Goal: Transaction & Acquisition: Book appointment/travel/reservation

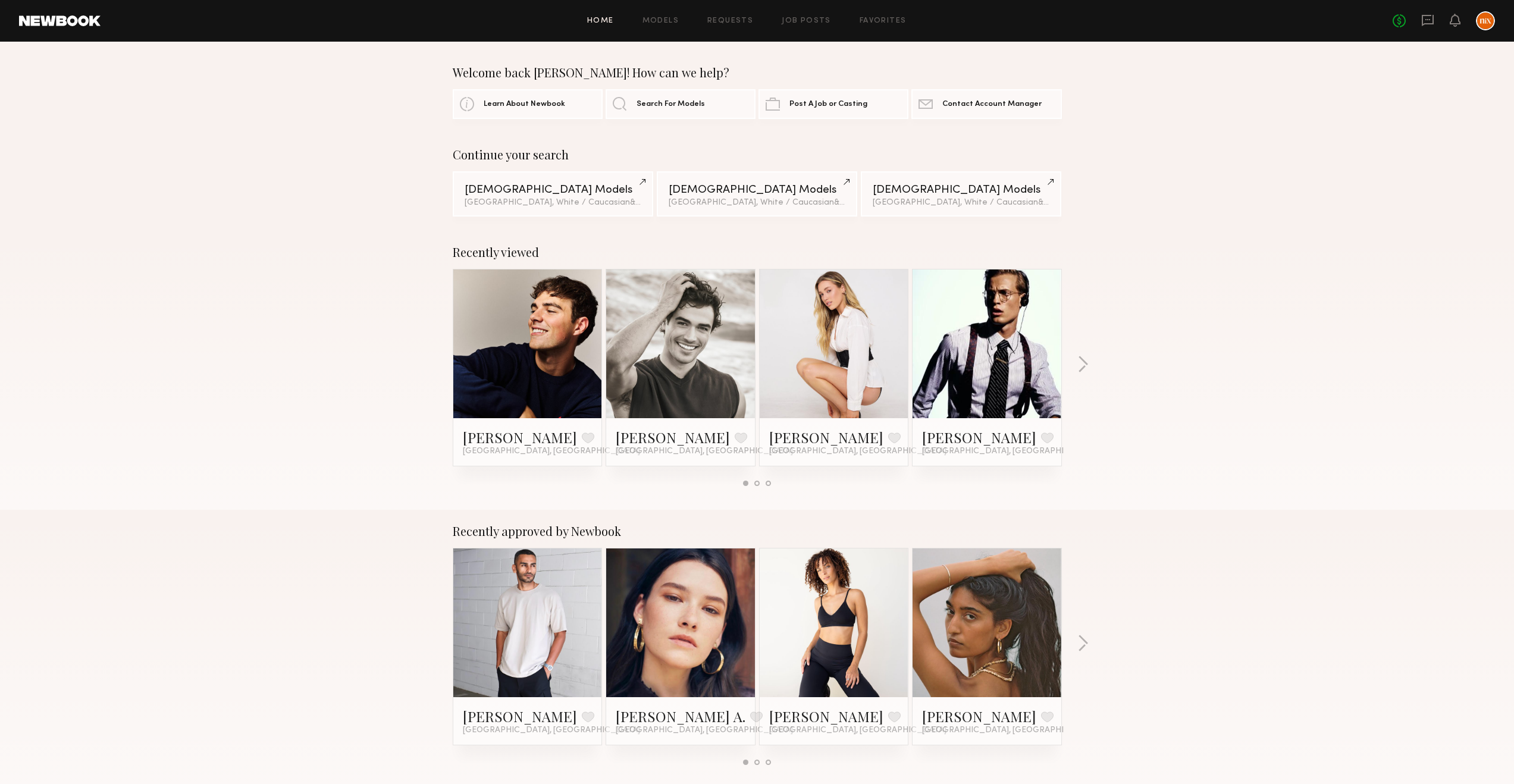
click at [693, 355] on link at bounding box center [680, 343] width 72 height 149
click at [810, 438] on link "[PERSON_NAME]" at bounding box center [826, 437] width 115 height 19
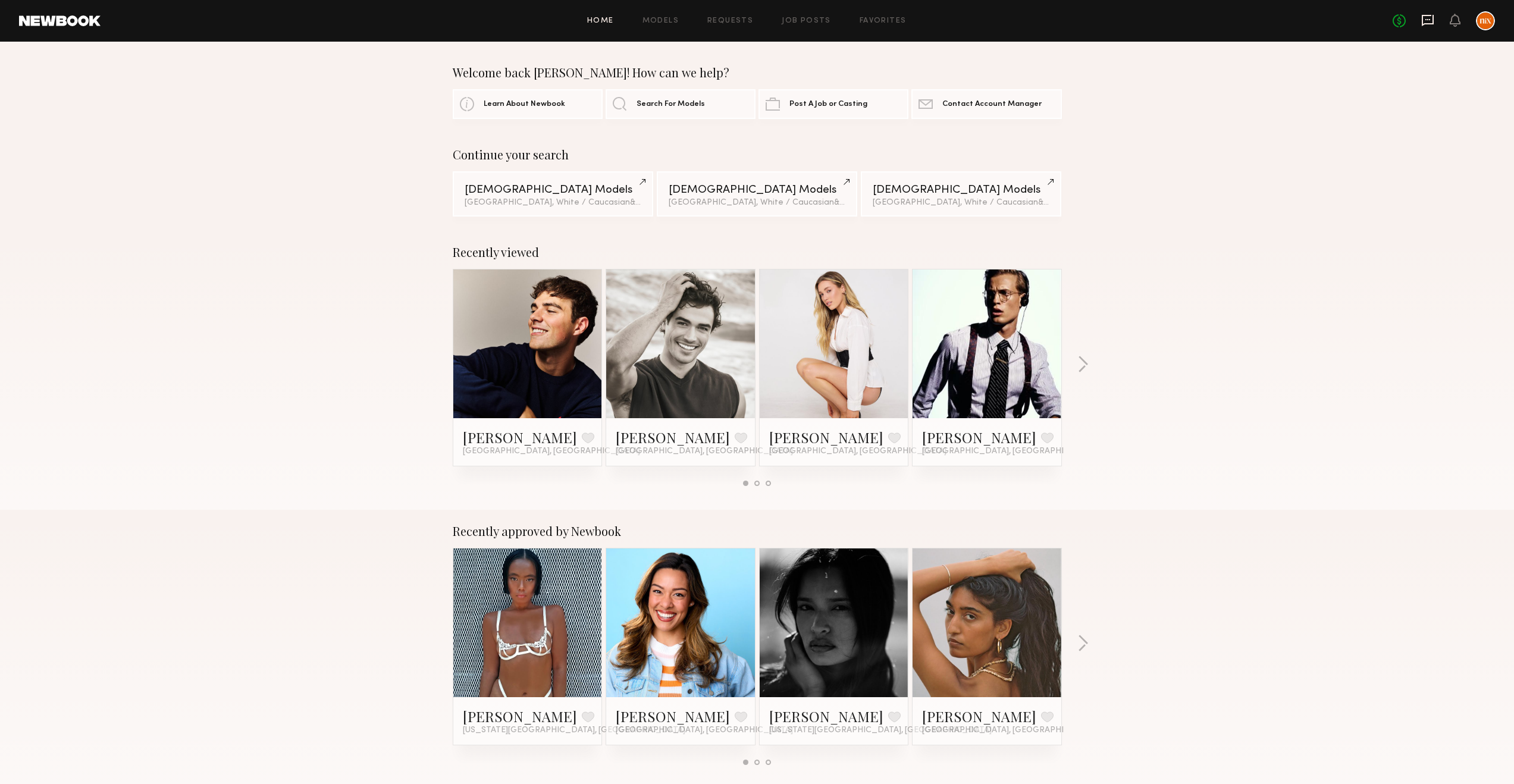
click at [1428, 19] on icon at bounding box center [1428, 19] width 5 height 1
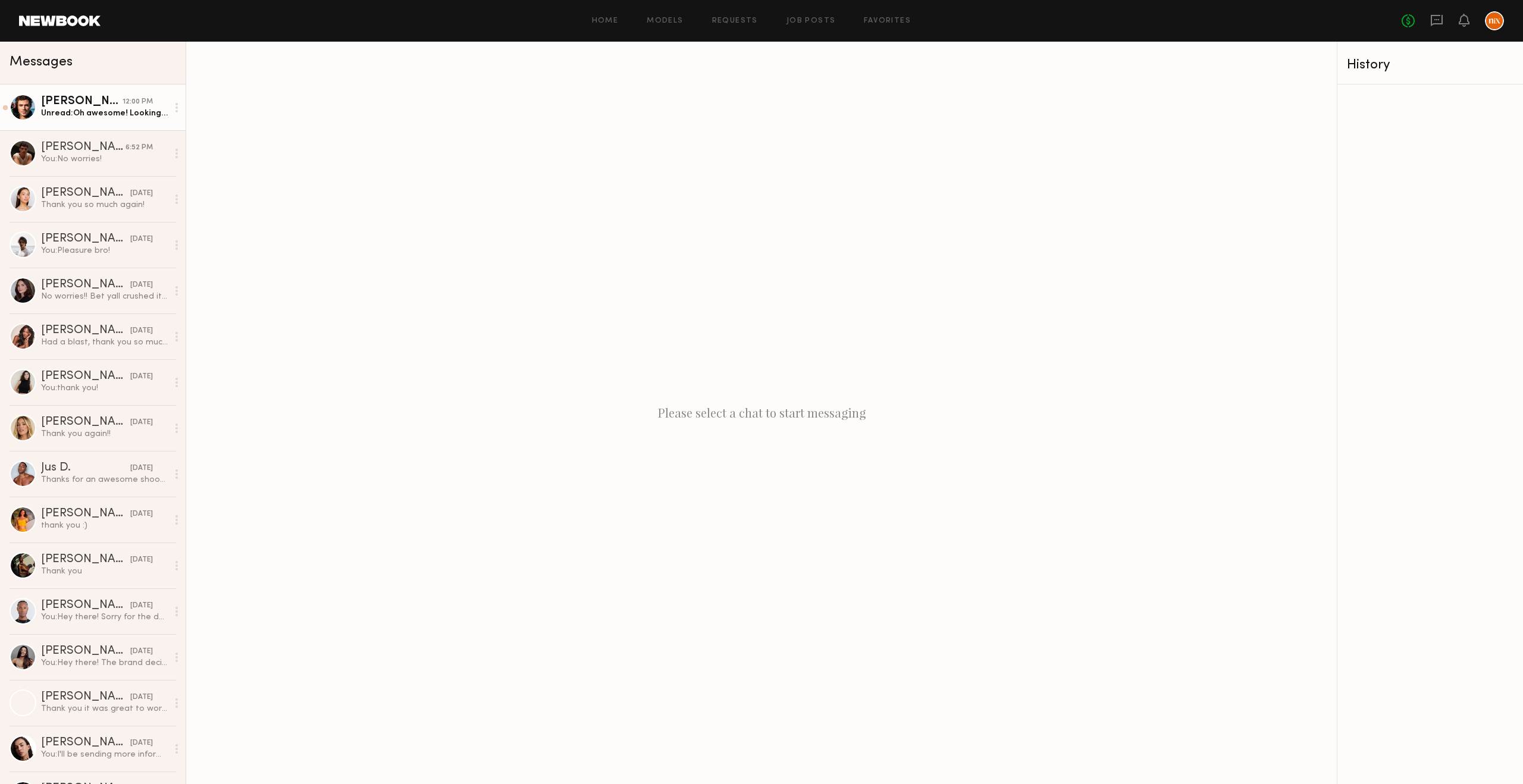
click at [63, 116] on div "Unread: Oh awesome! Looking forward to it :)" at bounding box center [104, 114] width 127 height 12
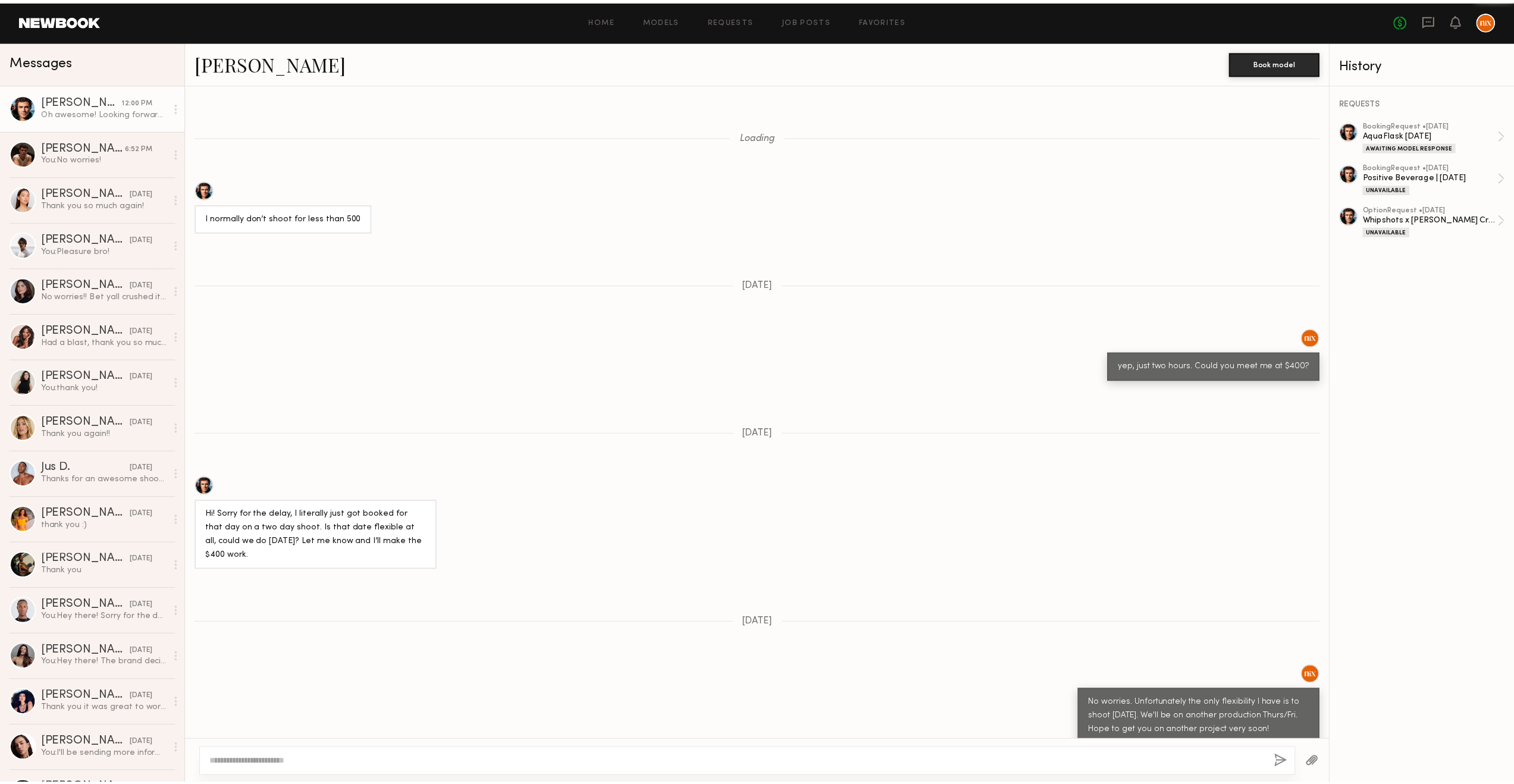
scroll to position [515, 0]
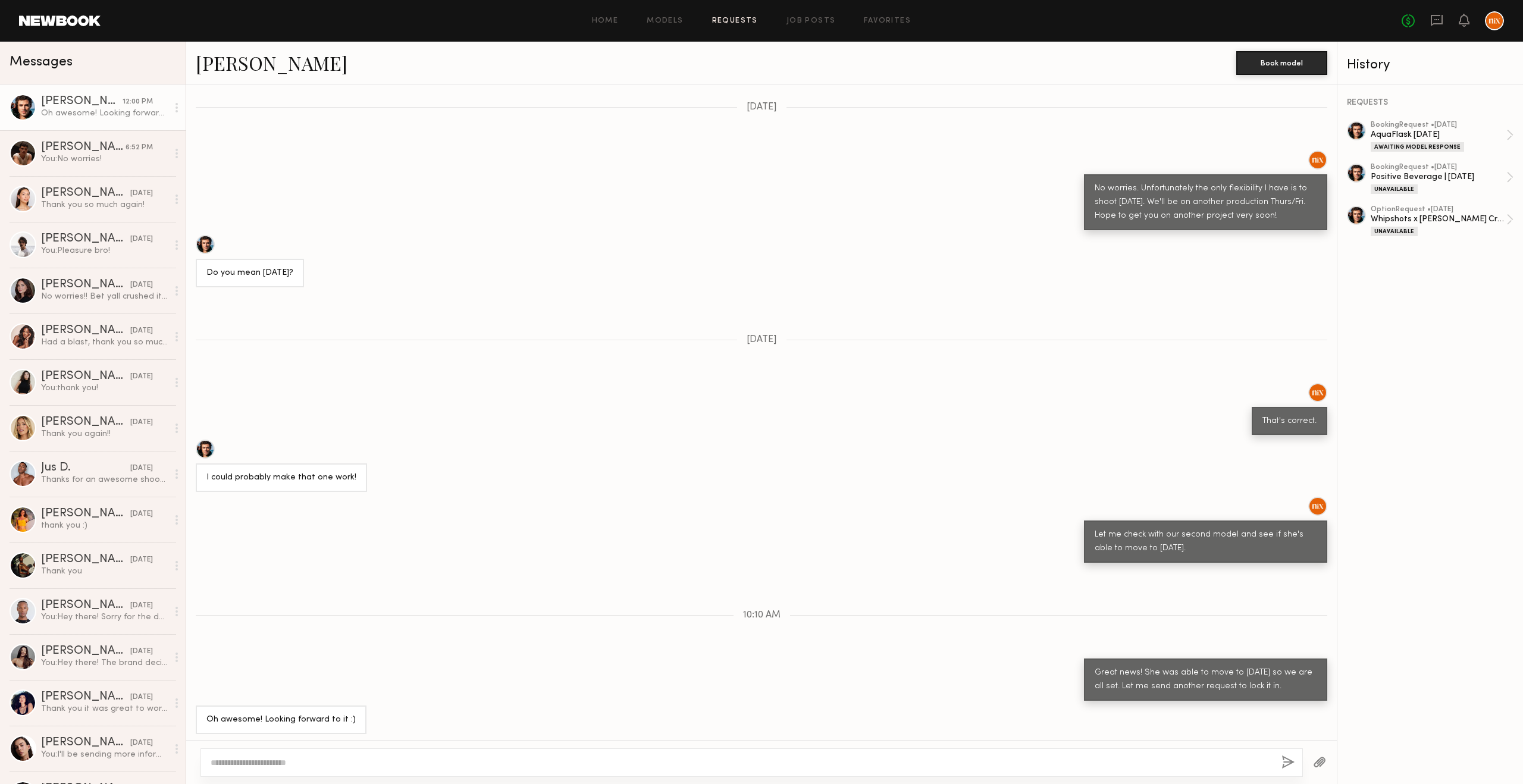
click at [739, 22] on link "Requests" at bounding box center [734, 21] width 46 height 7
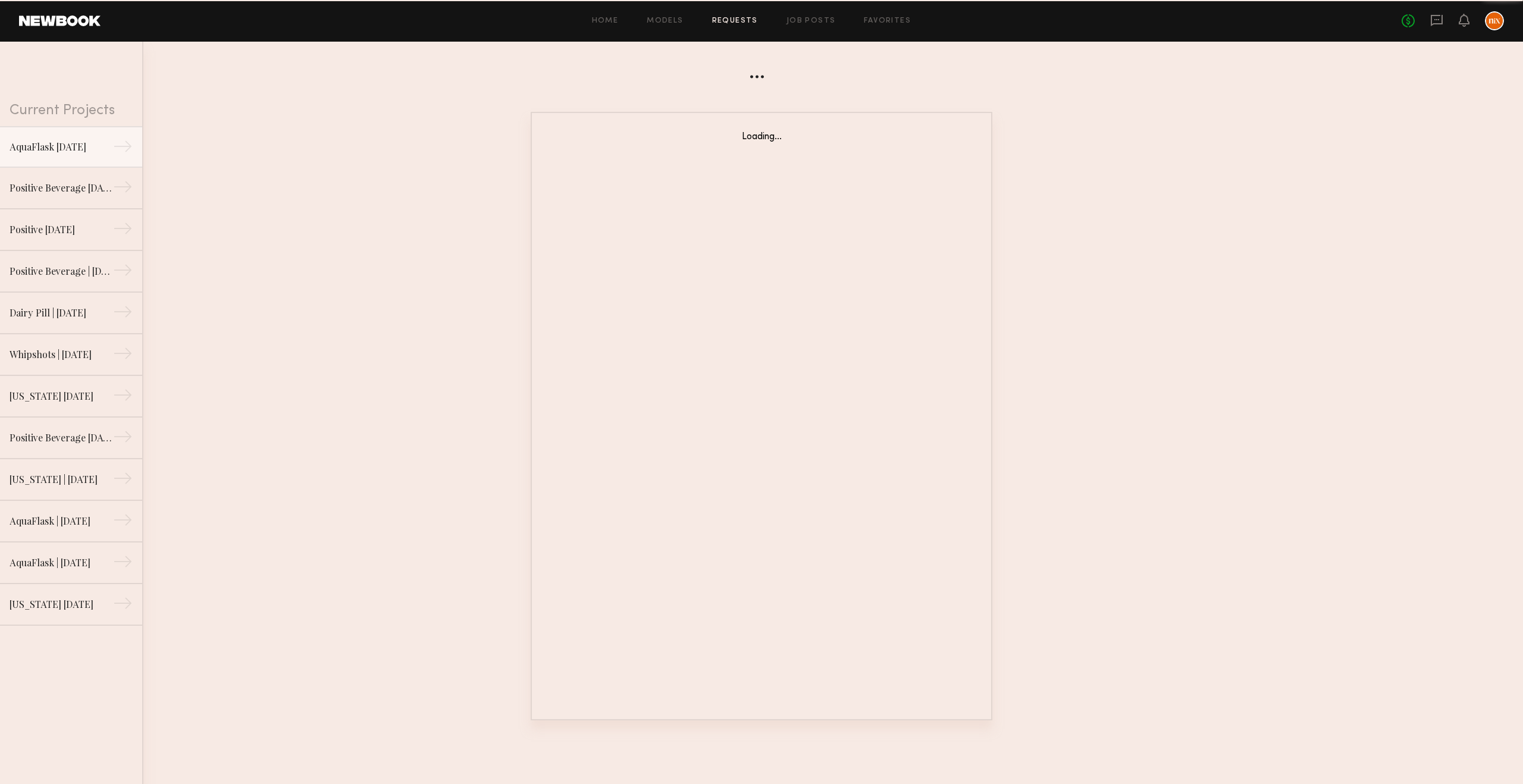
click at [605, 26] on div "Home Models Requests Job Posts Favorites Sign Out No fees up to $5,000" at bounding box center [802, 21] width 1403 height 19
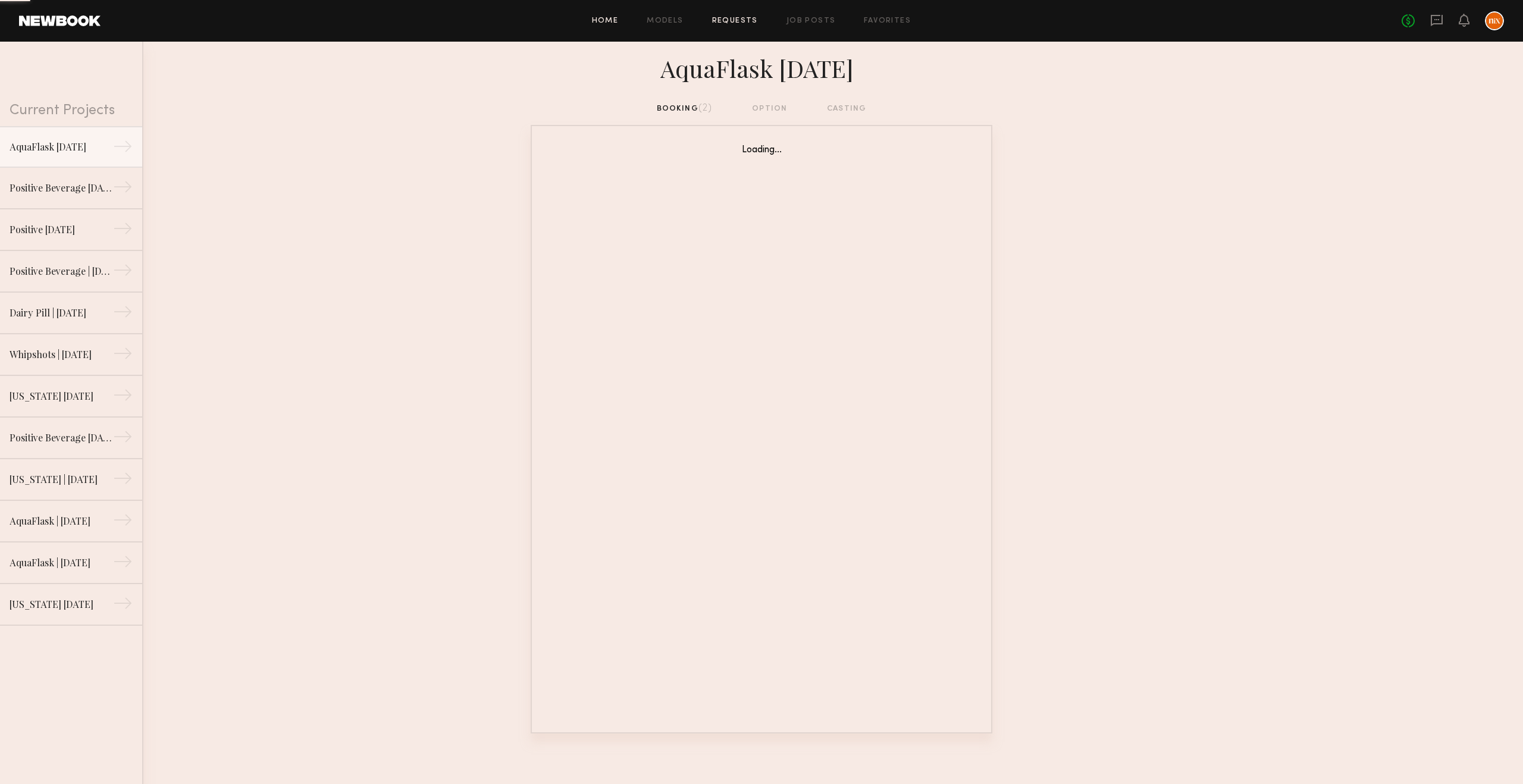
click at [607, 24] on link "Home" at bounding box center [606, 21] width 27 height 7
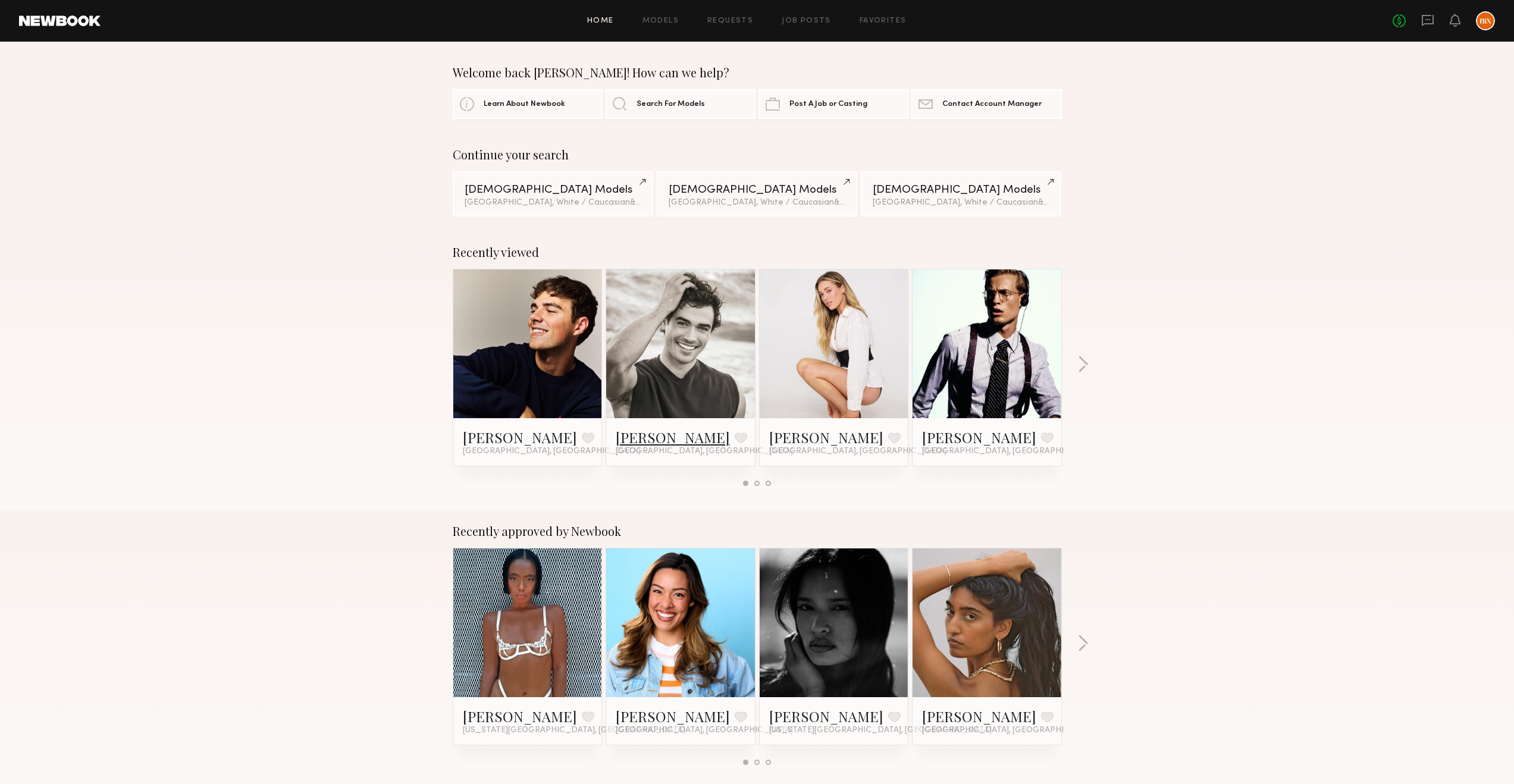
click at [665, 440] on link "[PERSON_NAME]" at bounding box center [673, 437] width 115 height 19
